Goal: Task Accomplishment & Management: Manage account settings

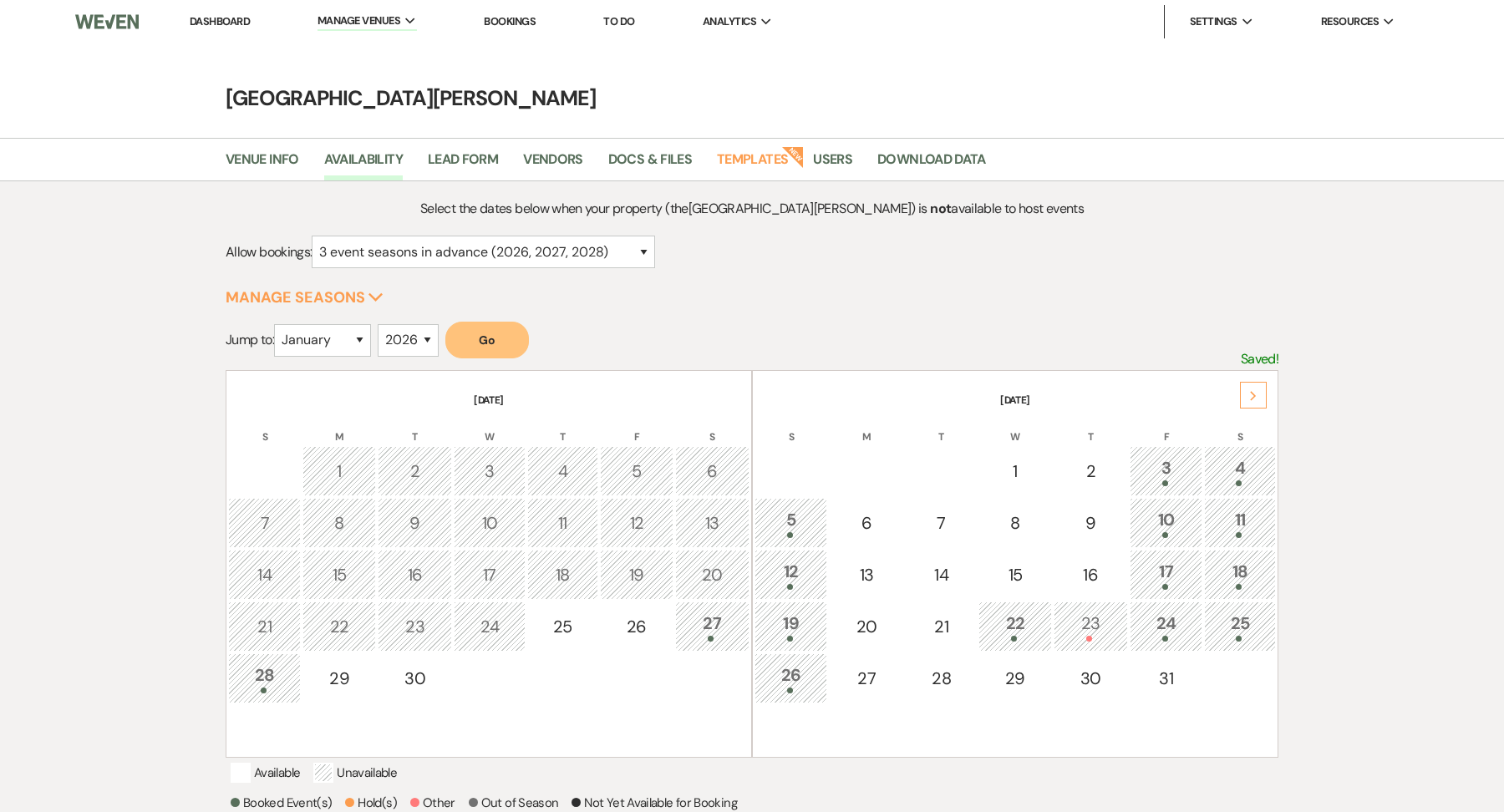
select select "3"
select select "2026"
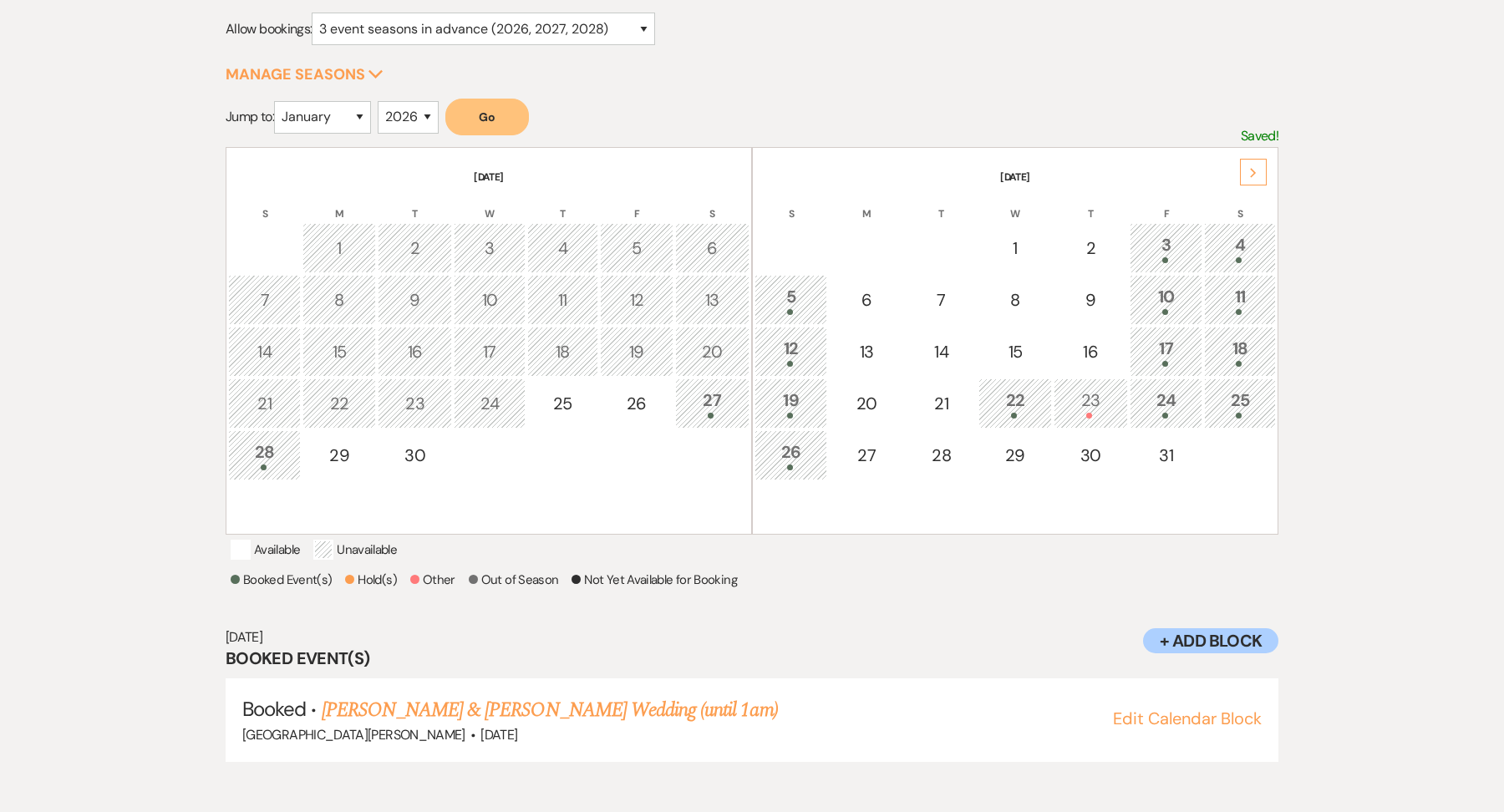
scroll to position [223, 0]
click at [477, 109] on button "Go" at bounding box center [487, 116] width 83 height 37
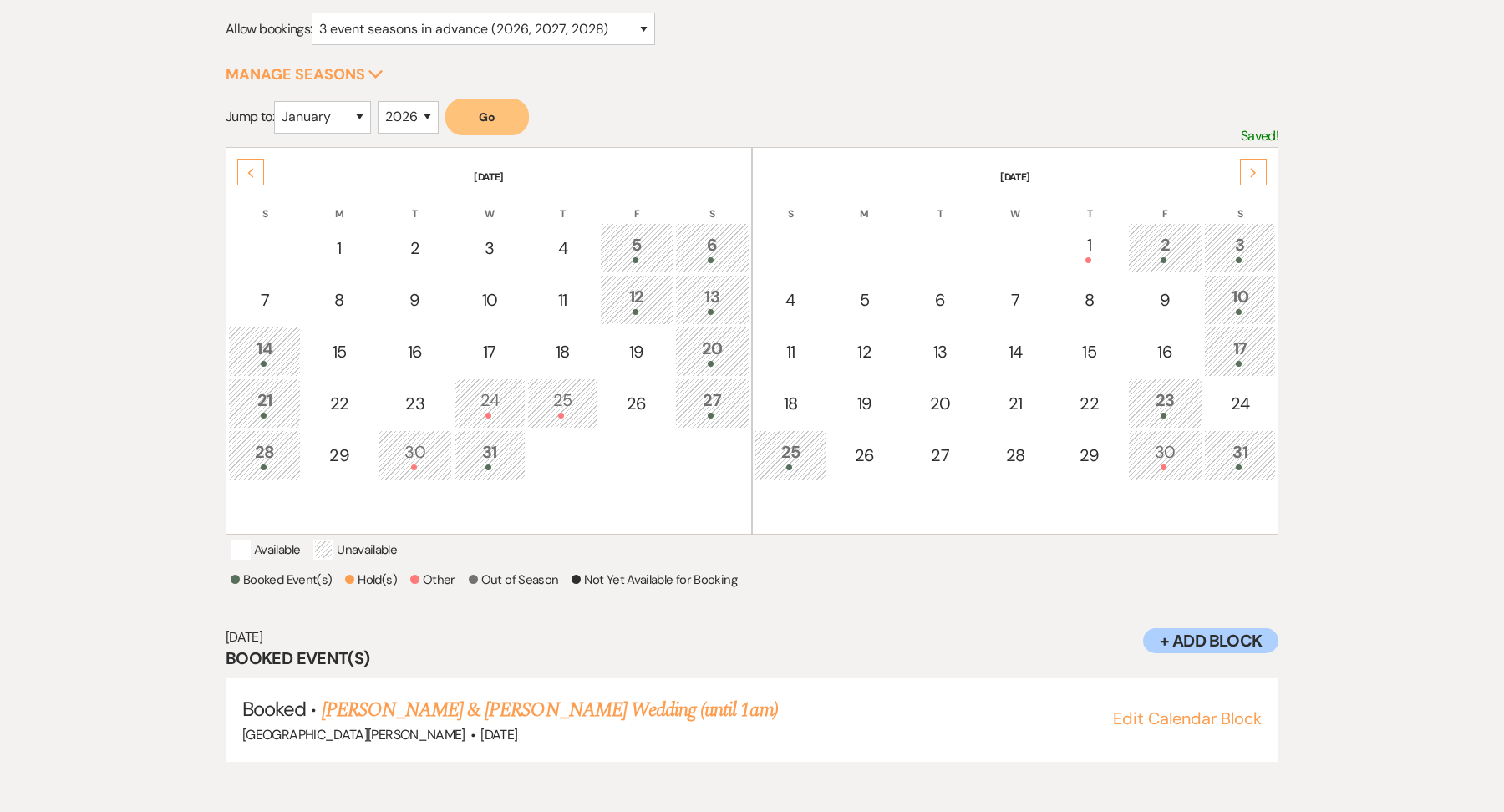
click at [1243, 179] on div "Next" at bounding box center [1252, 172] width 27 height 27
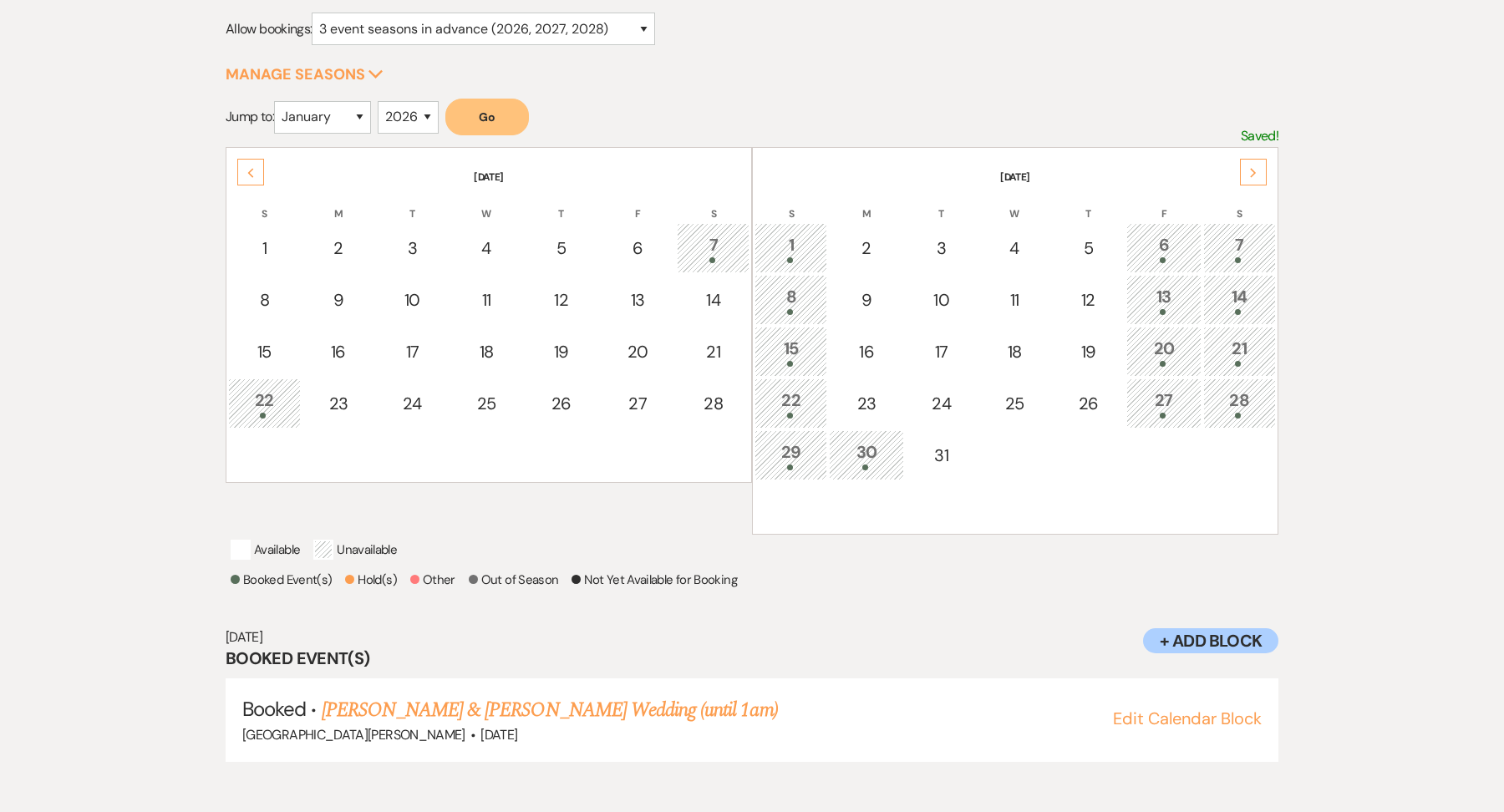
click at [799, 406] on div "22" at bounding box center [790, 403] width 55 height 31
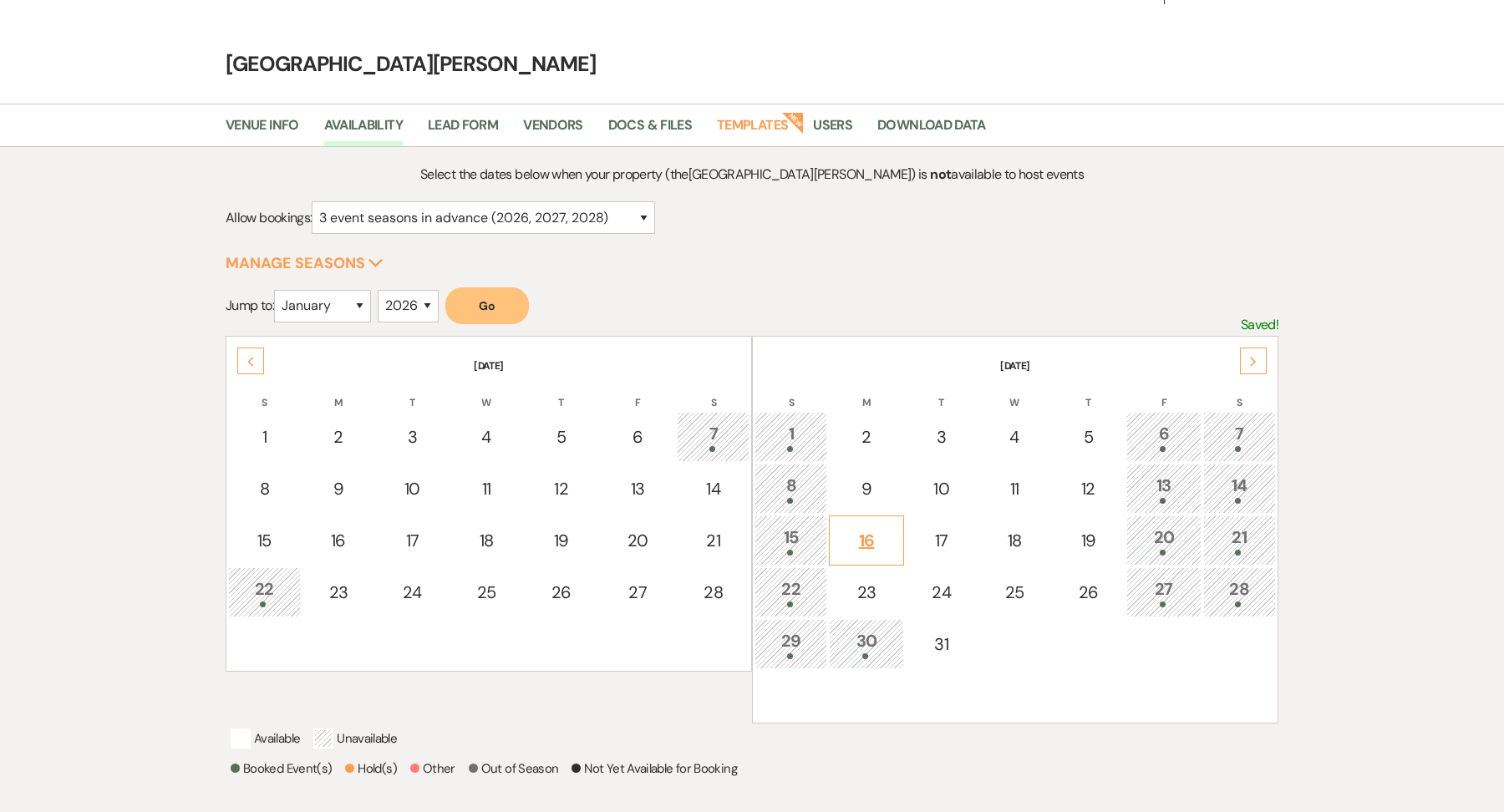
scroll to position [0, 0]
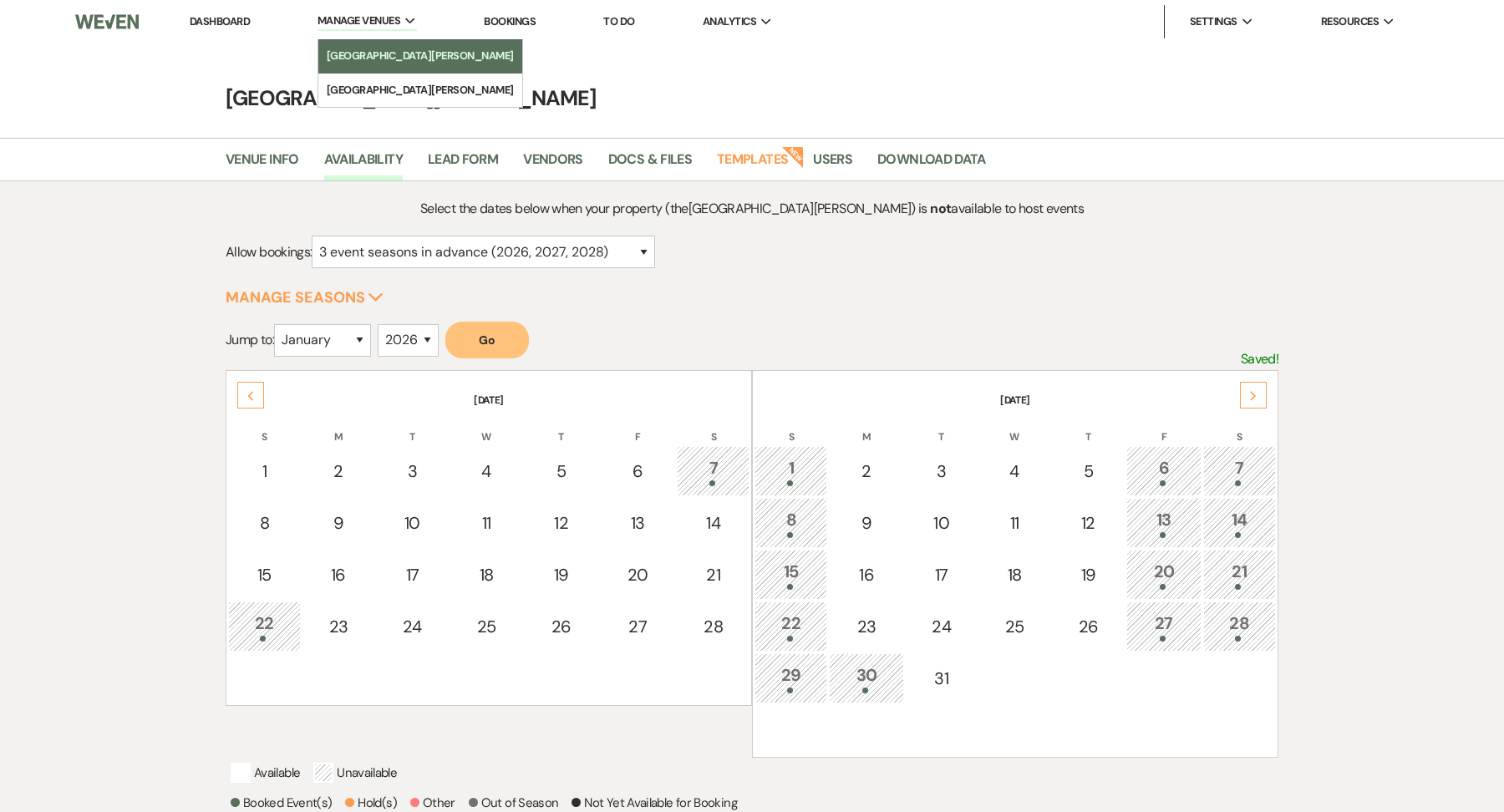
click at [379, 60] on li "[GEOGRAPHIC_DATA][PERSON_NAME]" at bounding box center [419, 56] width 187 height 17
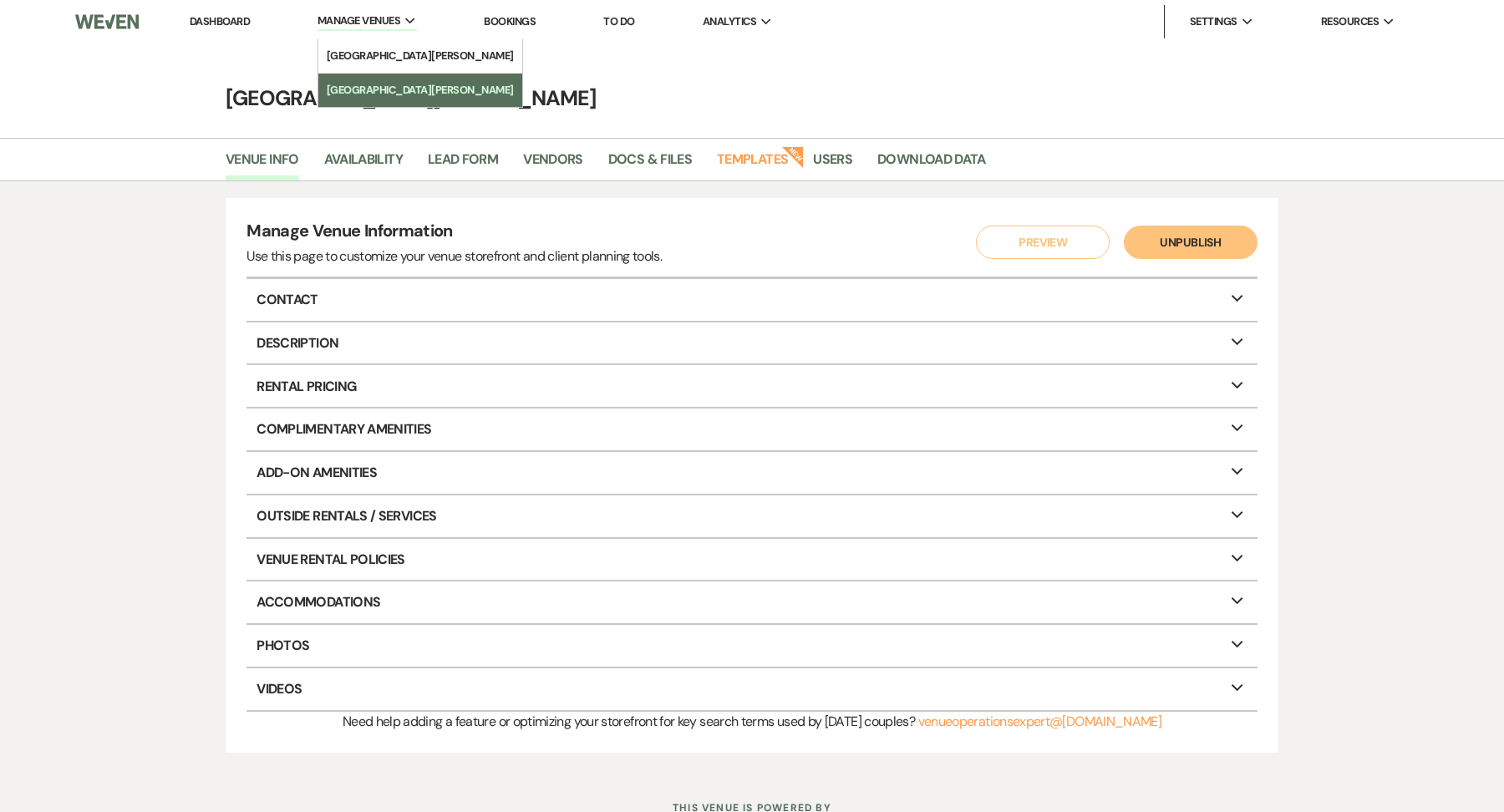
click at [374, 89] on li "[GEOGRAPHIC_DATA][PERSON_NAME]" at bounding box center [419, 90] width 187 height 17
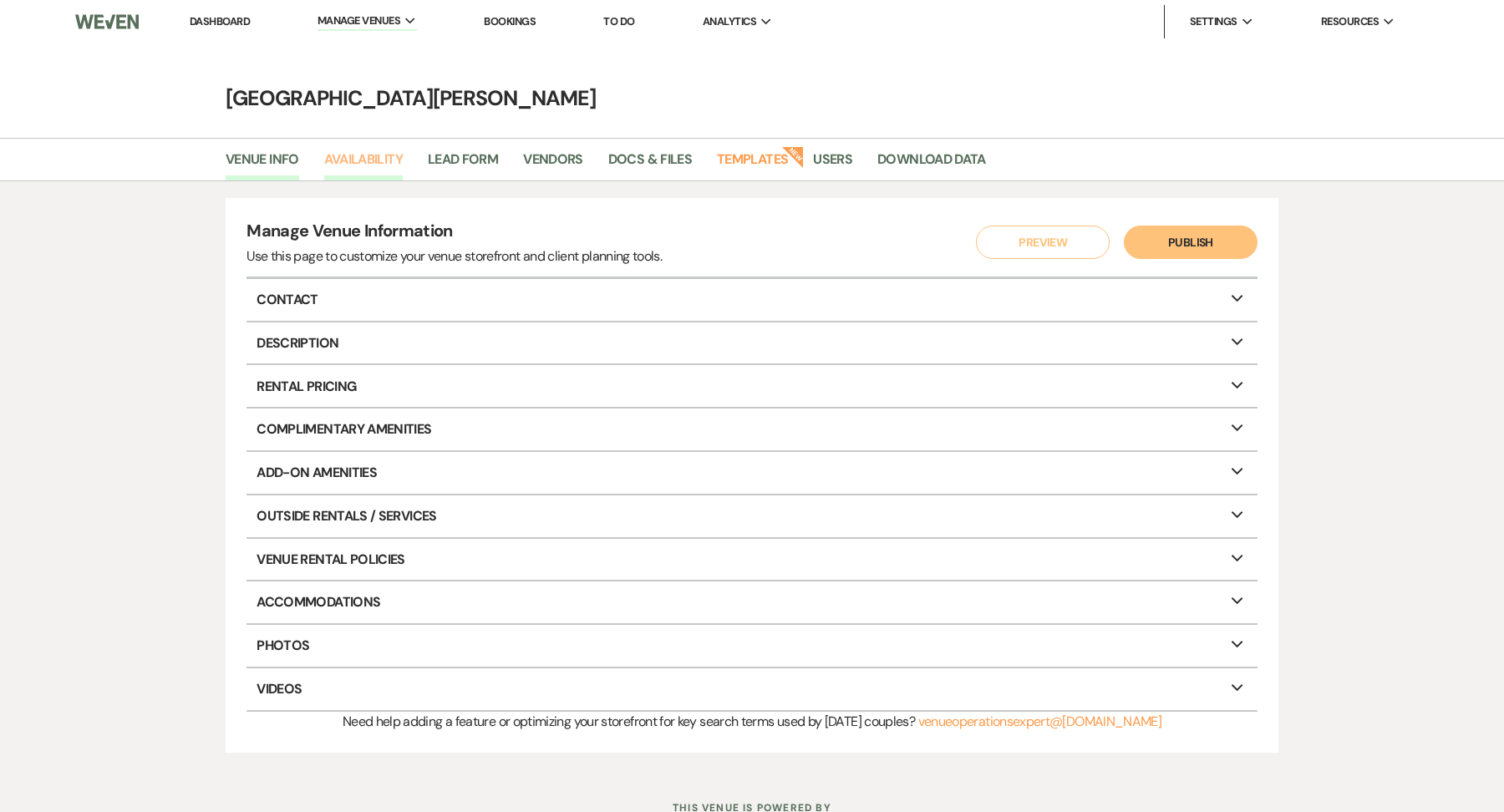
click at [374, 173] on link "Availability" at bounding box center [363, 165] width 78 height 32
select select "3"
select select "2026"
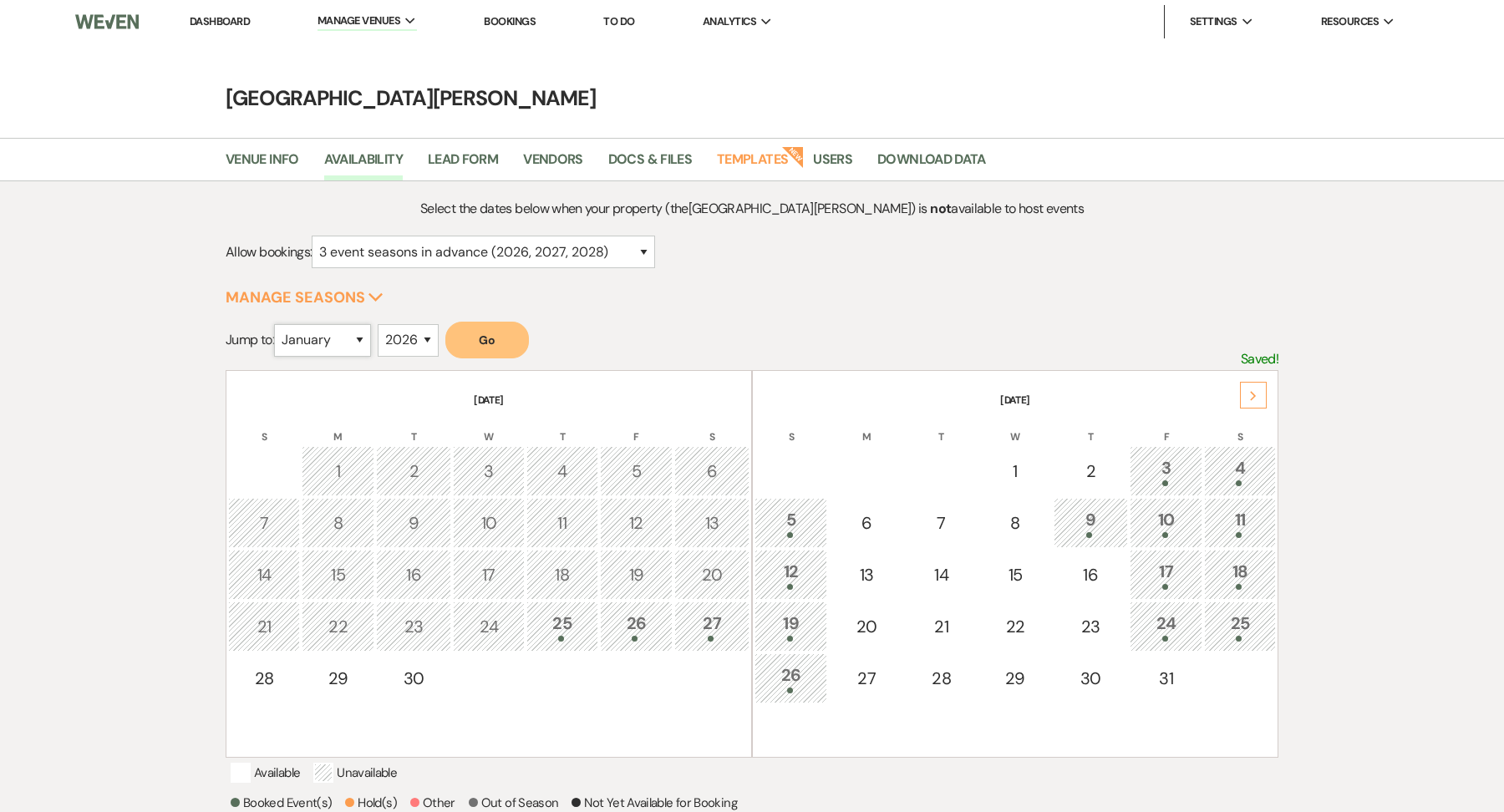
click at [349, 344] on select "January February March April May June July August September October November De…" at bounding box center [322, 340] width 97 height 33
select select "3"
click at [278, 324] on select "January February March April May June July August September October November De…" at bounding box center [322, 340] width 97 height 33
click at [511, 330] on button "Go" at bounding box center [487, 339] width 83 height 37
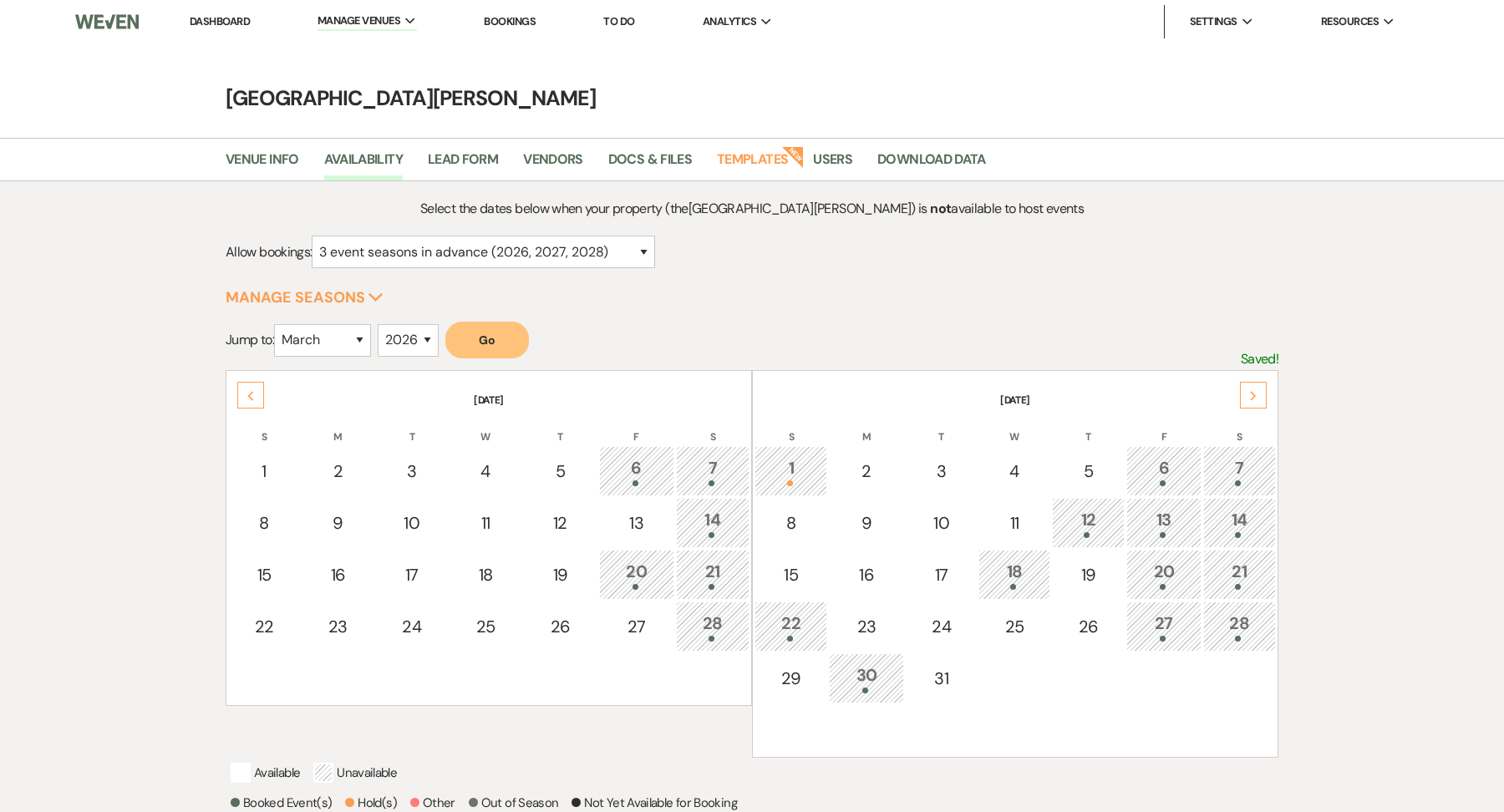
click at [812, 636] on div at bounding box center [790, 638] width 55 height 6
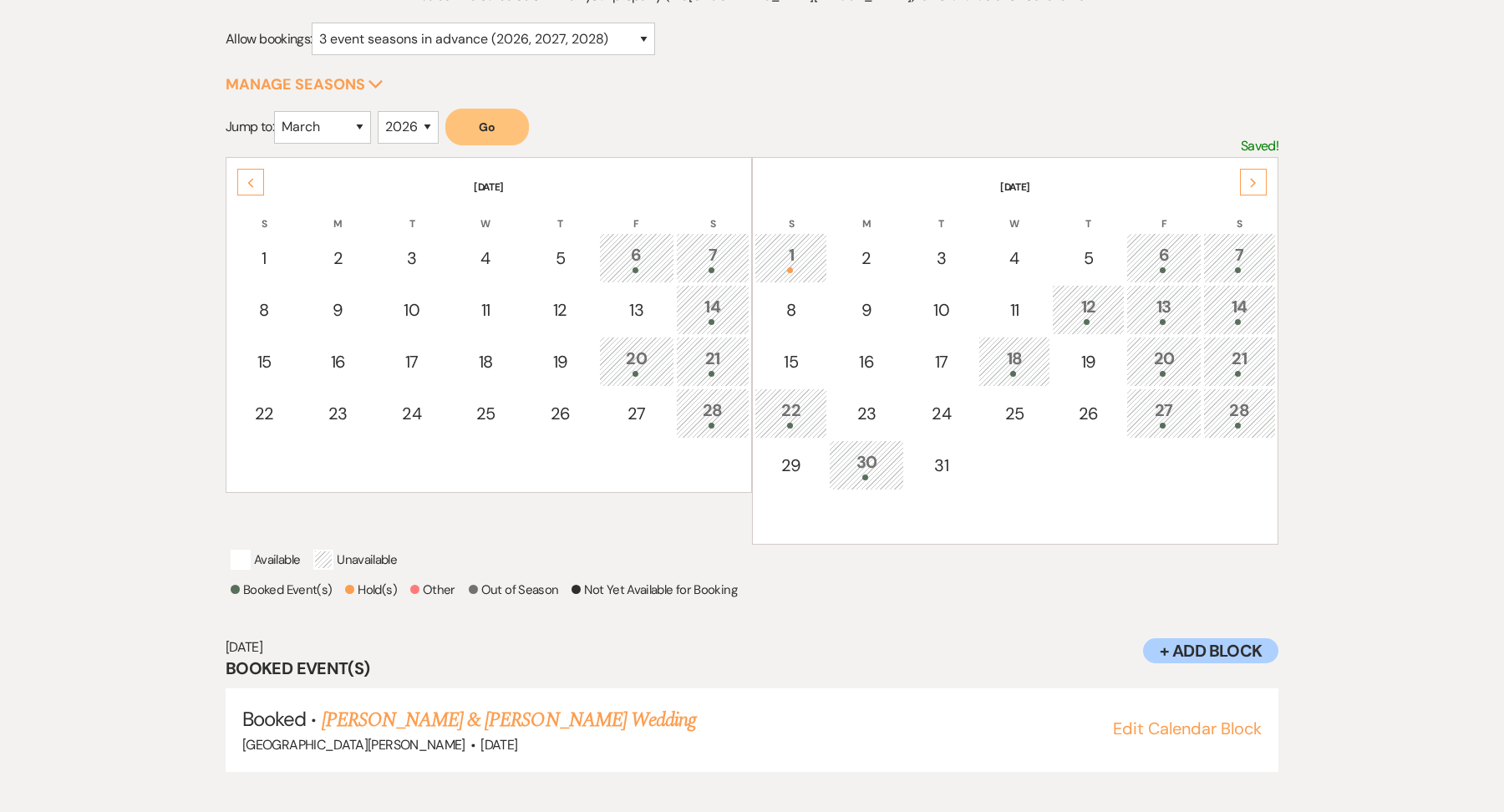
scroll to position [223, 0]
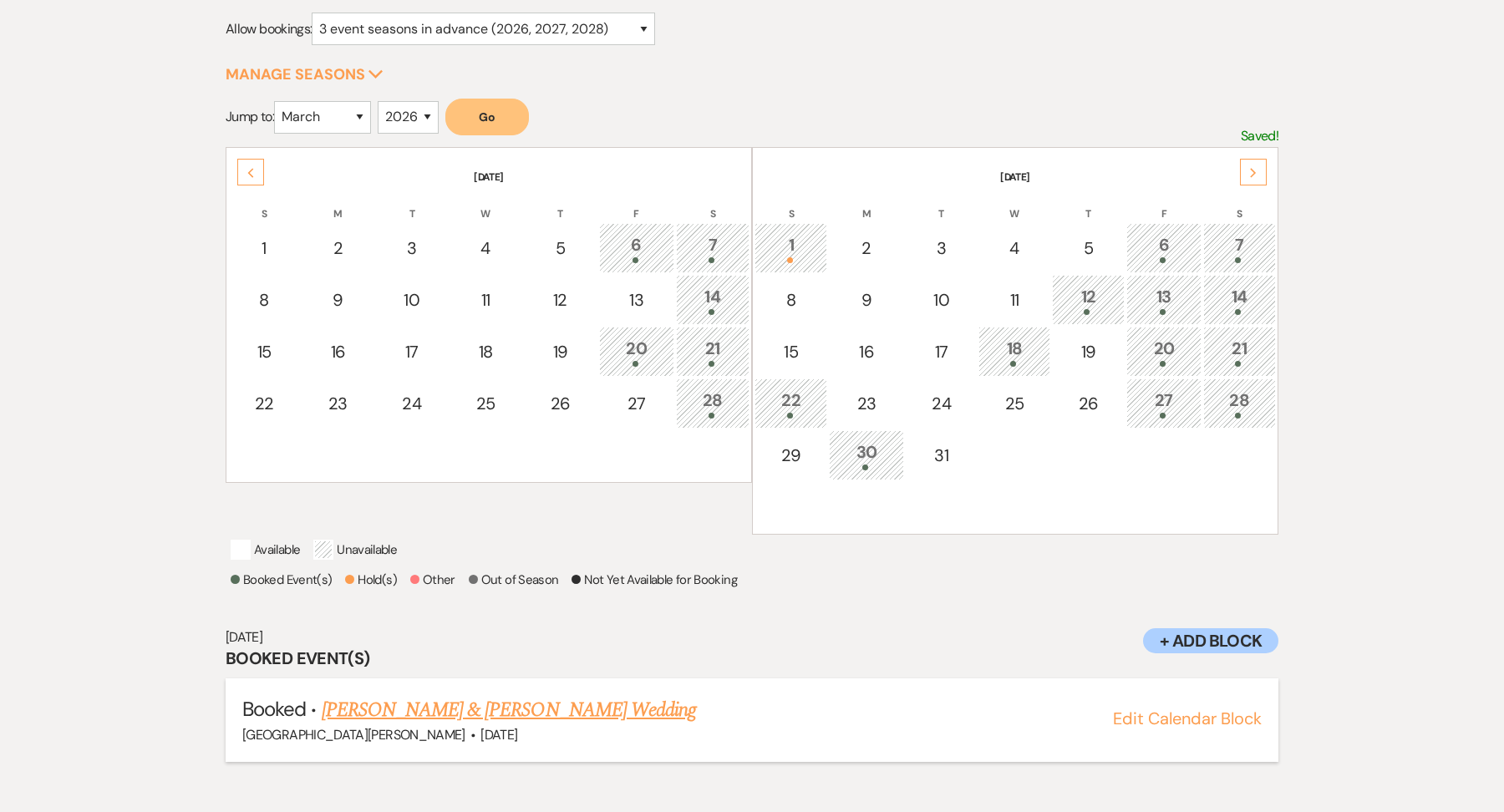
click at [532, 725] on link "[PERSON_NAME] & [PERSON_NAME] Wedding" at bounding box center [508, 710] width 374 height 30
